Goal: Contribute content: Add original content to the website for others to see

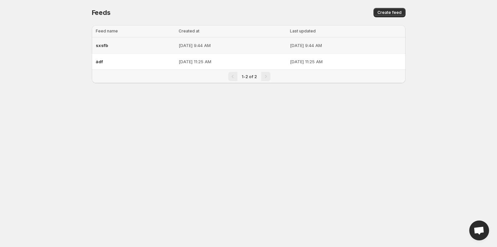
click at [106, 46] on span "sxsfb" at bounding box center [102, 45] width 12 height 5
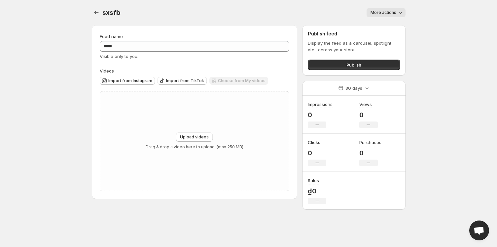
click at [390, 10] on span "More actions" at bounding box center [384, 12] width 26 height 5
click at [408, 12] on div "sxsfb. This page is ready sxsfb More actions More actions More actions Feed nam…" at bounding box center [249, 104] width 330 height 209
click at [403, 14] on icon "button" at bounding box center [400, 12] width 7 height 7
click at [213, 135] on div "Upload videos Drag & drop a video here to upload. (max 250 MB)" at bounding box center [195, 140] width 98 height 17
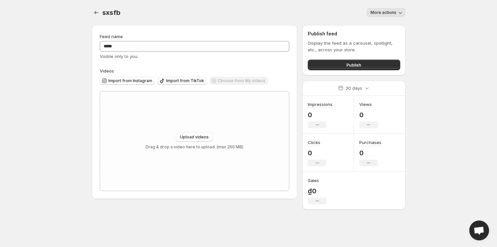
click at [175, 79] on span "Import from TikTok" at bounding box center [185, 80] width 38 height 5
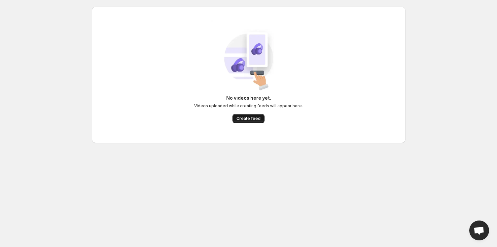
click at [242, 118] on span "Create feed" at bounding box center [249, 118] width 24 height 5
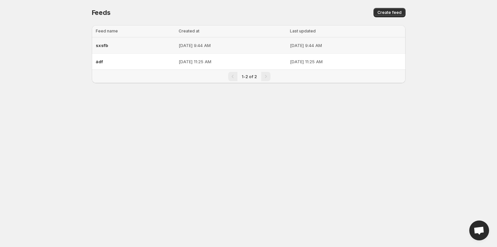
click at [118, 47] on div "sxsfb" at bounding box center [135, 45] width 79 height 12
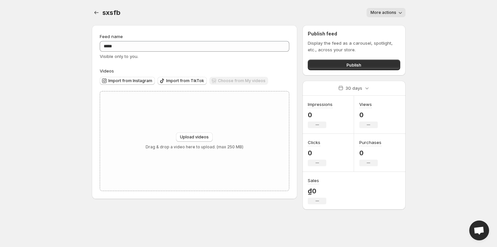
click at [424, 96] on body "Home Feeds Videos Subscription Settings sxsfb. This page is ready sxsfb More ac…" at bounding box center [248, 123] width 497 height 247
